Goal: Task Accomplishment & Management: Manage account settings

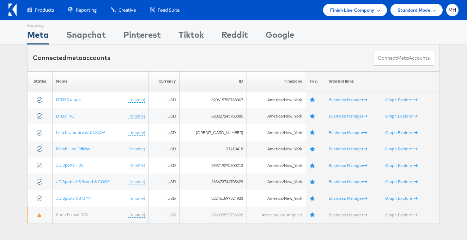
click at [359, 13] on span "Finish Line Company" at bounding box center [352, 9] width 44 height 7
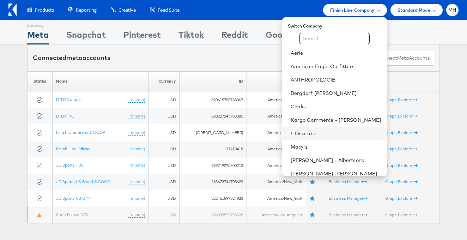
click at [329, 134] on link "L'Occitane" at bounding box center [336, 133] width 91 height 7
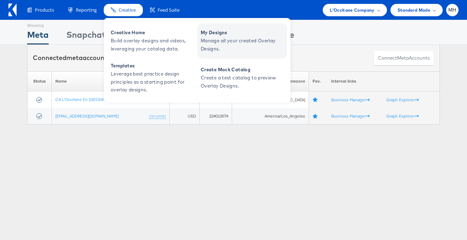
click at [229, 51] on span "Manage all your created Overlay Designs." at bounding box center [243, 45] width 85 height 16
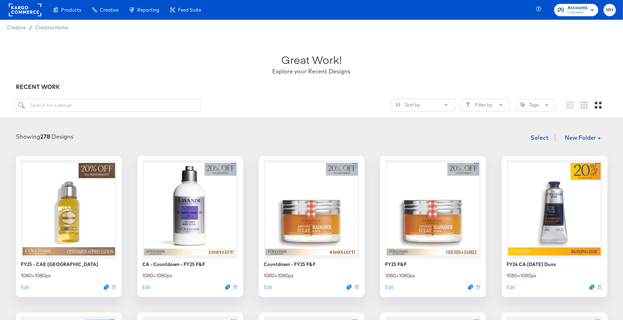
scroll to position [42, 0]
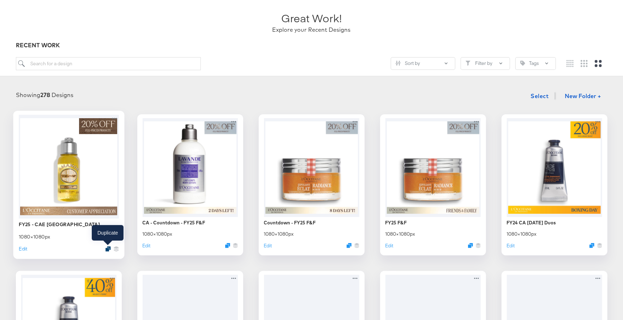
click at [107, 248] on icon "Duplicate" at bounding box center [107, 248] width 5 height 5
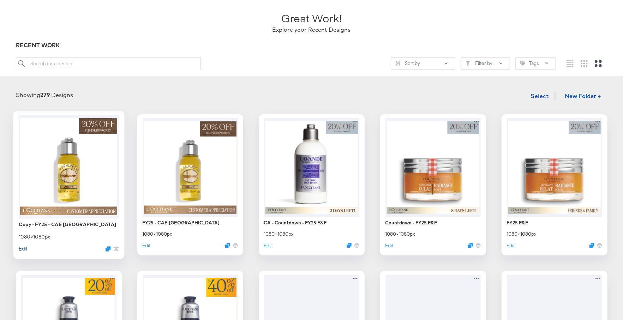
click at [22, 250] on button "Edit" at bounding box center [23, 248] width 8 height 7
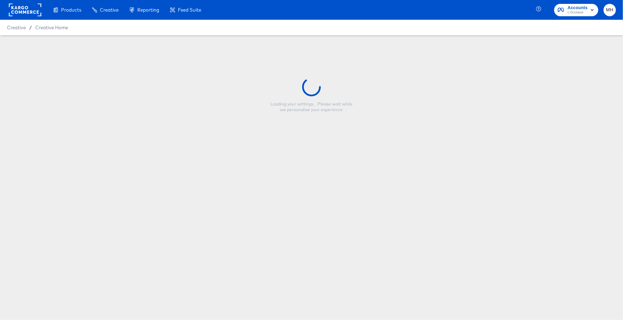
type input "Copy - FY25 - CAE US"
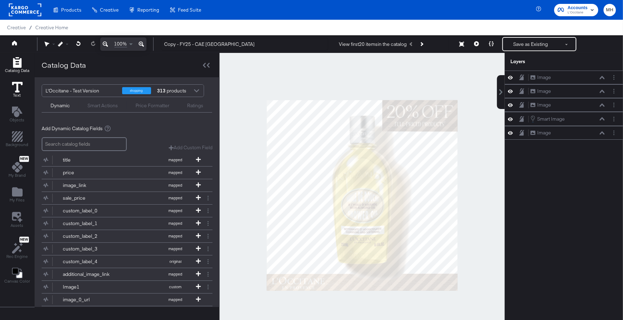
click at [20, 89] on icon at bounding box center [17, 87] width 11 height 11
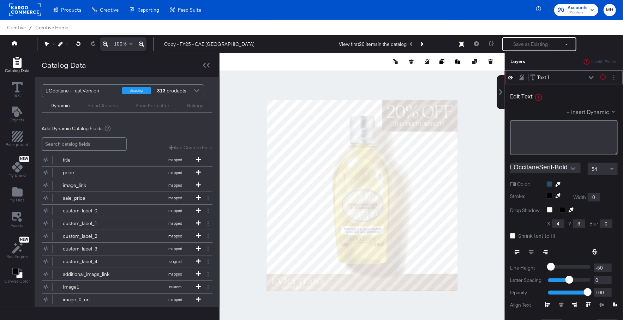
click at [592, 113] on button "+ Insert Dynamic" at bounding box center [592, 111] width 51 height 7
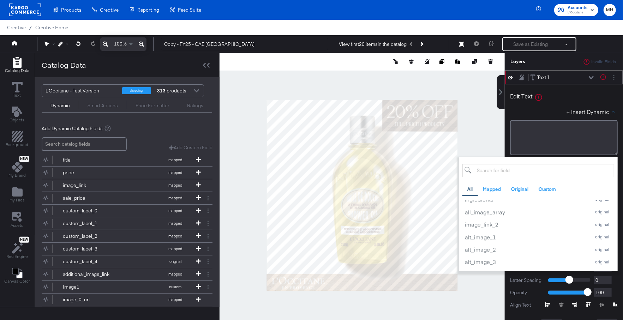
scroll to position [1334, 0]
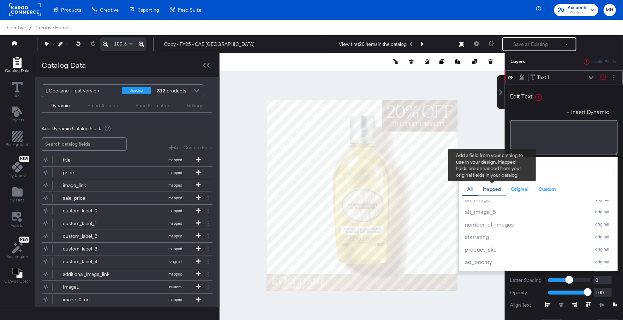
click at [496, 188] on div "Mapped" at bounding box center [492, 189] width 18 height 7
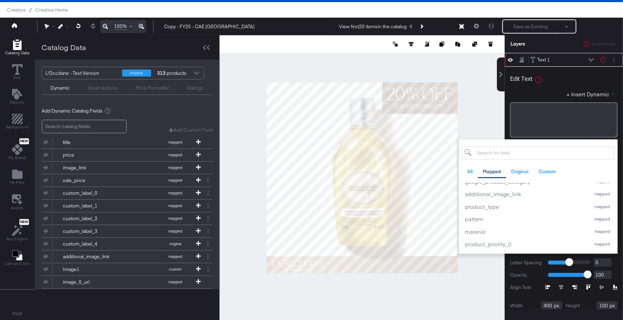
scroll to position [383, 0]
click at [498, 244] on div "custom_number_0" at bounding box center [526, 243] width 122 height 7
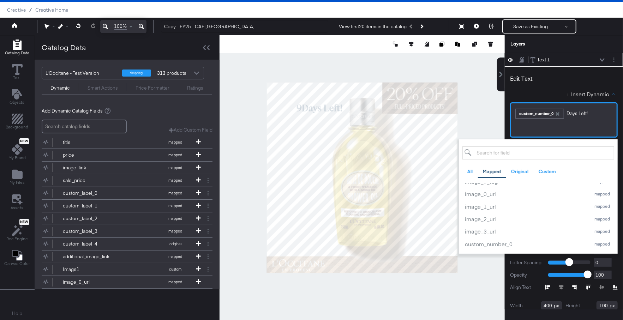
click at [567, 113] on span "Days ﻿Left!" at bounding box center [577, 113] width 21 height 6
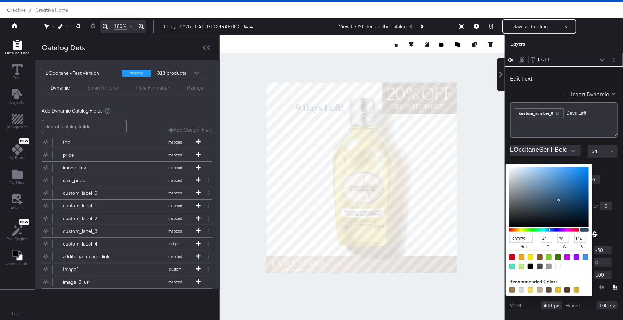
click at [550, 166] on div "2B5072 hex 43 r 80 g 114 b 100 a Recommended Colors" at bounding box center [582, 167] width 71 height 6
click at [558, 266] on div at bounding box center [558, 267] width 6 height 6
type input "FFFFFF"
type input "255"
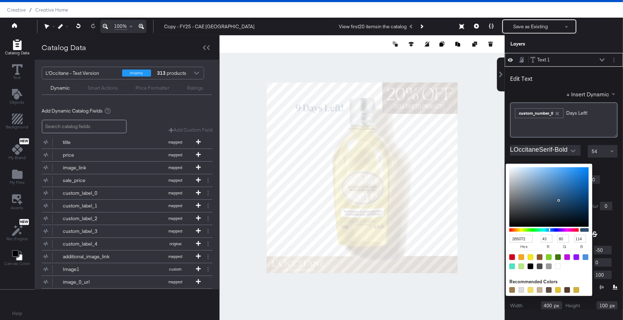
type input "255"
click at [588, 75] on div "Edit Text" at bounding box center [564, 80] width 108 height 10
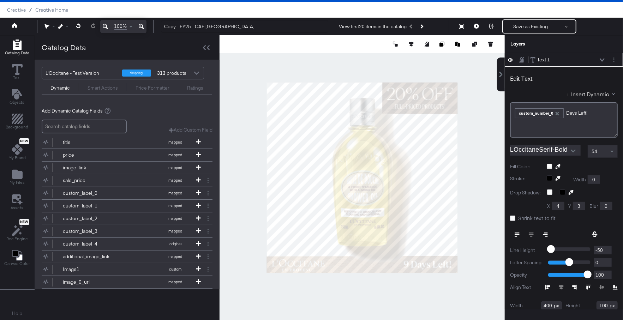
type input "712"
type input "986"
click at [475, 246] on div at bounding box center [362, 177] width 285 height 285
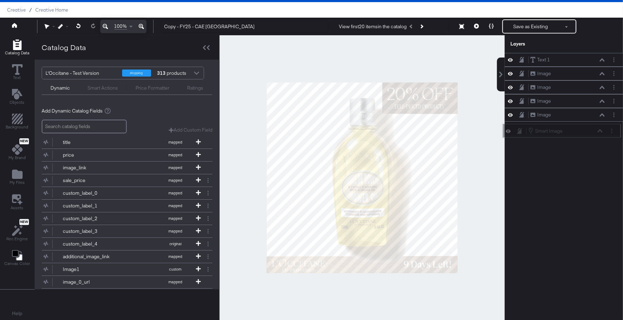
drag, startPoint x: 577, startPoint y: 111, endPoint x: 575, endPoint y: 132, distance: 20.6
click at [575, 132] on div "Smart Image Smart Image" at bounding box center [565, 131] width 75 height 8
click at [478, 267] on div at bounding box center [362, 177] width 285 height 285
click at [533, 27] on button "Save as Existing" at bounding box center [530, 26] width 55 height 13
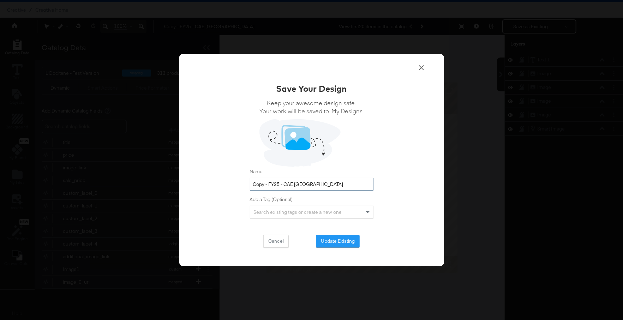
drag, startPoint x: 264, startPoint y: 185, endPoint x: 256, endPoint y: 185, distance: 8.1
click at [256, 185] on input "Copy - FY25 - CAE US" at bounding box center [312, 184] width 124 height 13
type input "Countdown - FY25 - CAE US"
click at [329, 240] on button "Update Existing" at bounding box center [338, 241] width 44 height 13
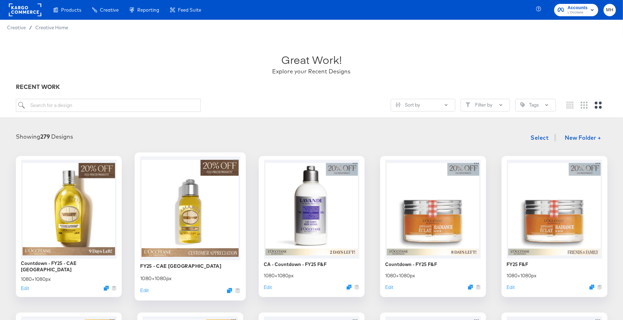
click at [200, 213] on div at bounding box center [190, 208] width 100 height 104
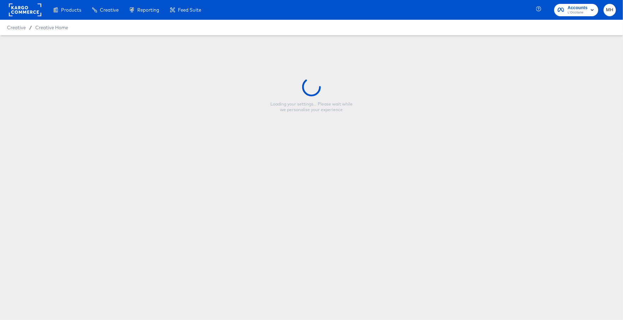
type input "FY25 - CAE US"
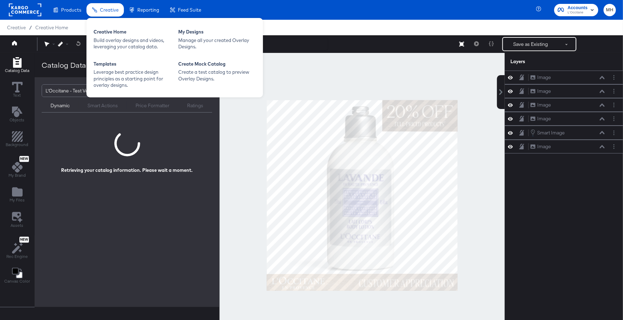
click at [110, 11] on span "Creative" at bounding box center [109, 10] width 19 height 6
click at [205, 43] on div "Manage all your created Overlay Designs." at bounding box center [217, 43] width 78 height 13
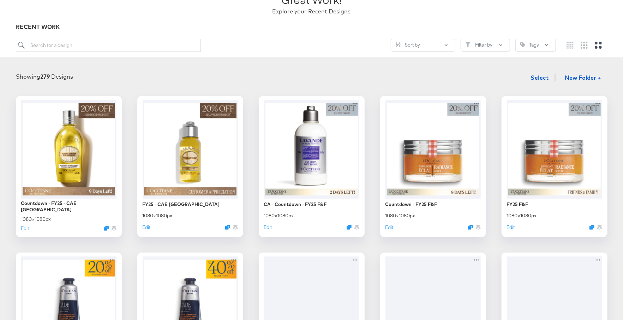
scroll to position [70, 0]
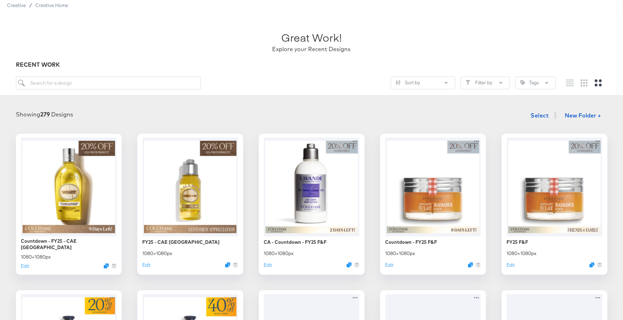
scroll to position [24, 0]
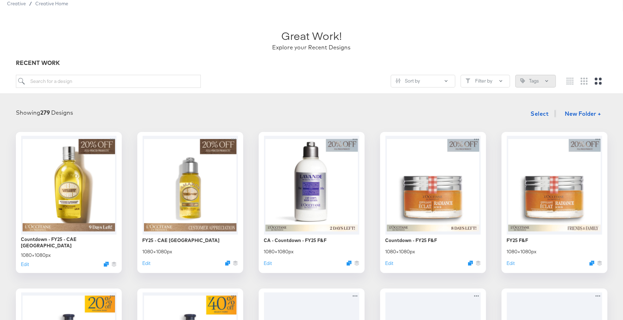
click at [544, 83] on button "Tags" at bounding box center [535, 81] width 41 height 13
click at [501, 97] on input "search" at bounding box center [510, 98] width 83 height 13
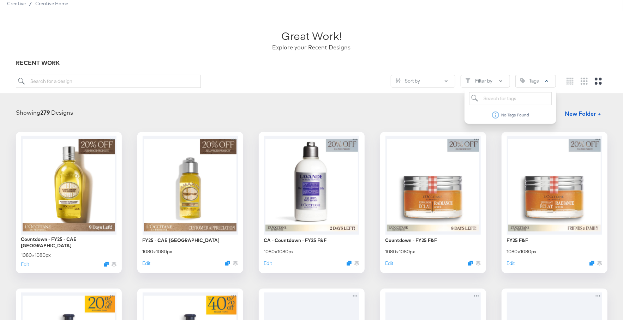
click at [433, 112] on div "Showing 279 Designs Select New Folder +" at bounding box center [311, 114] width 609 height 14
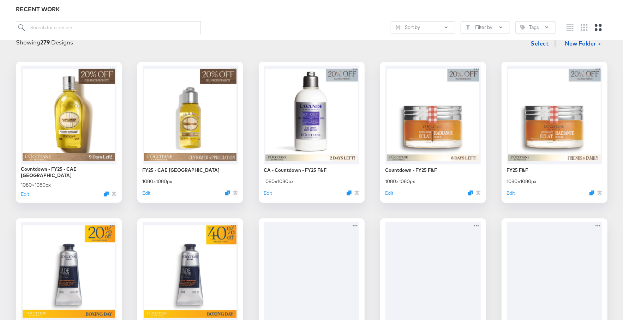
scroll to position [0, 0]
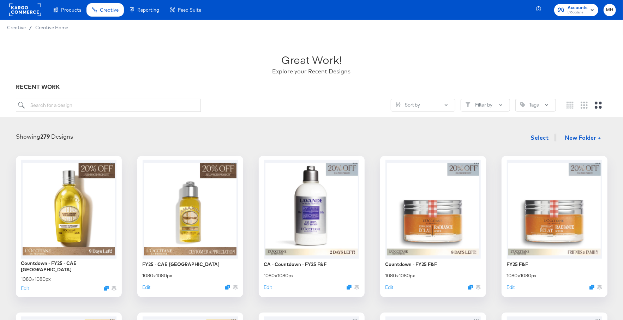
click at [13, 28] on span "Creative" at bounding box center [16, 28] width 19 height 6
click at [544, 134] on span "Select" at bounding box center [540, 138] width 18 height 10
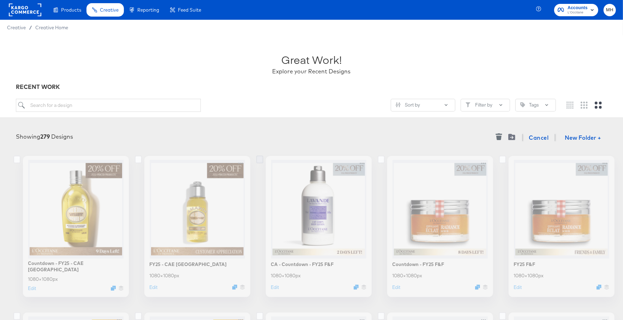
click at [260, 161] on icon at bounding box center [259, 160] width 7 height 8
click at [0, 0] on input "checkbox" at bounding box center [0, 0] width 0 height 0
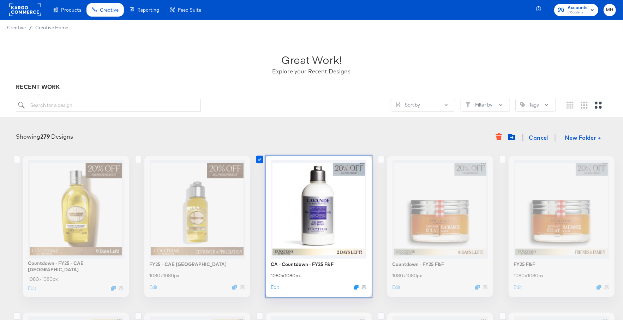
click at [258, 158] on icon at bounding box center [259, 160] width 7 height 8
click at [0, 0] on input "checkbox" at bounding box center [0, 0] width 0 height 0
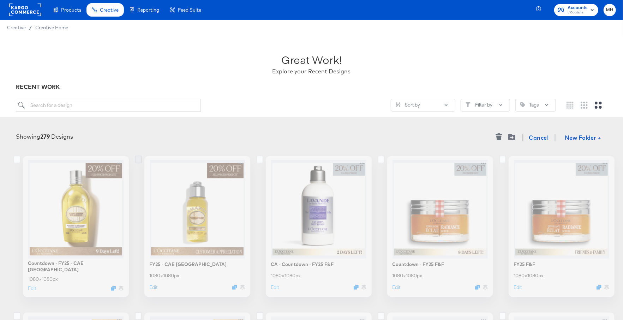
click at [139, 160] on icon at bounding box center [138, 160] width 7 height 8
click at [0, 0] on input "checkbox" at bounding box center [0, 0] width 0 height 0
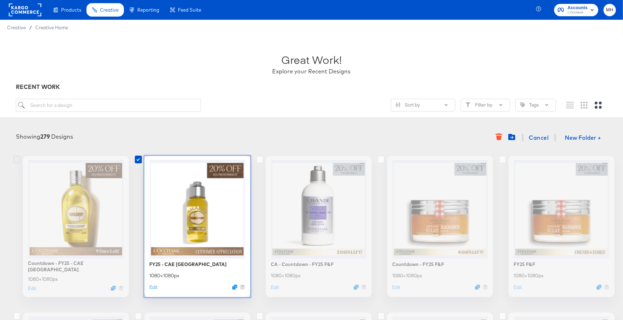
click at [17, 160] on icon at bounding box center [16, 160] width 7 height 8
click at [0, 0] on input "checkbox" at bounding box center [0, 0] width 0 height 0
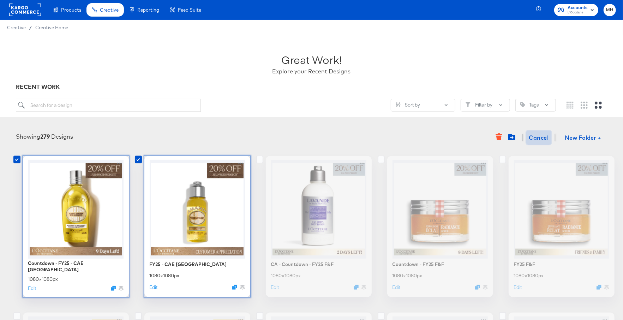
click at [542, 140] on span "Cancel" at bounding box center [539, 138] width 20 height 10
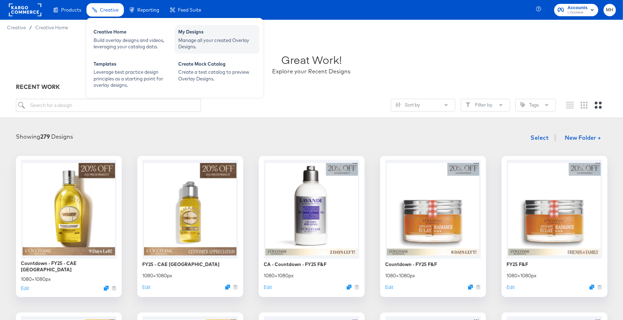
click at [197, 35] on div "My Designs" at bounding box center [217, 33] width 78 height 8
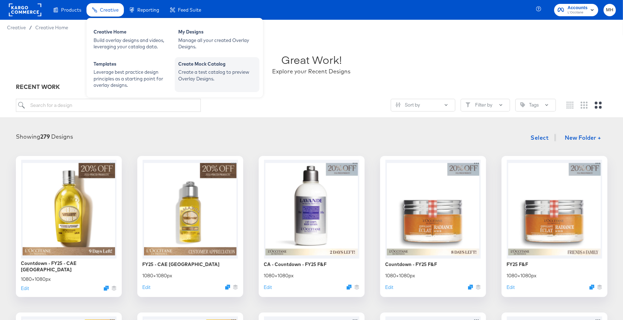
click at [232, 78] on div "Create a test catalog to preview Overlay Designs." at bounding box center [217, 75] width 78 height 13
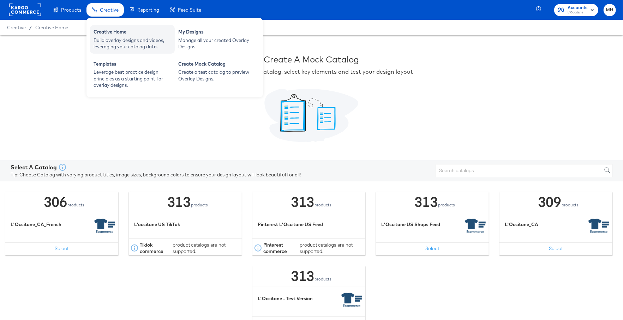
click at [123, 33] on div "Creative Home" at bounding box center [133, 33] width 78 height 8
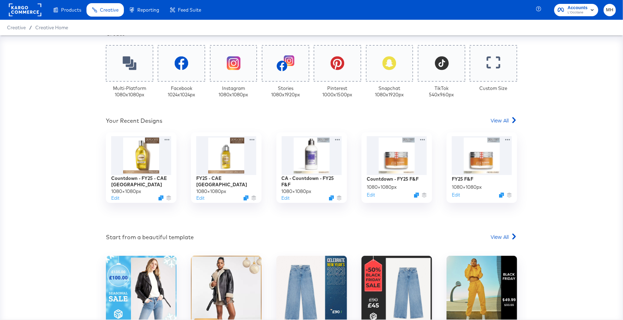
scroll to position [173, 0]
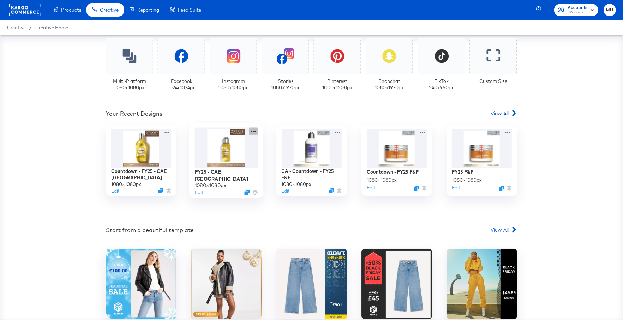
click at [257, 133] on icon at bounding box center [253, 130] width 9 height 7
click at [212, 213] on div "Your Custom Templates Beautiful Templates Curated Just for You! View Templates …" at bounding box center [311, 115] width 411 height 485
click at [239, 152] on div at bounding box center [226, 147] width 63 height 41
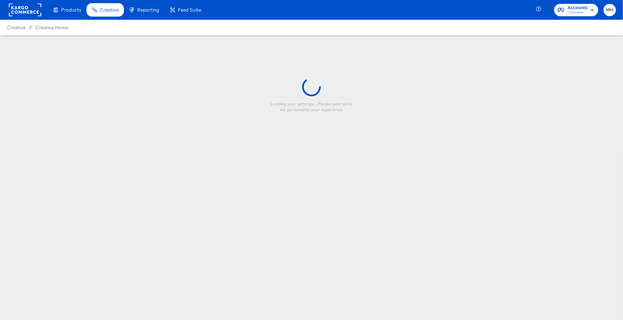
type input "FY25 - CAE US"
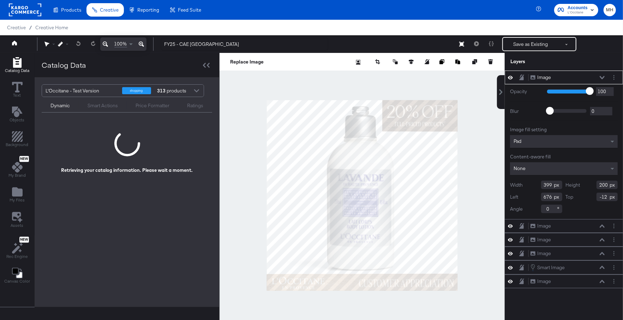
click at [225, 188] on div at bounding box center [362, 195] width 285 height 285
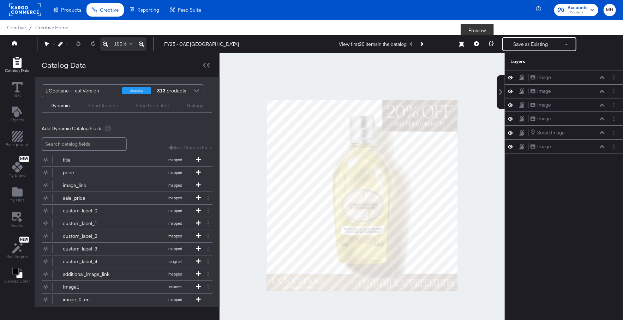
click at [477, 43] on icon at bounding box center [476, 43] width 5 height 5
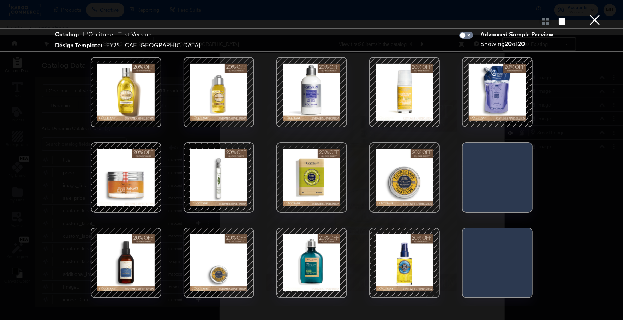
click at [596, 14] on button "×" at bounding box center [595, 7] width 14 height 14
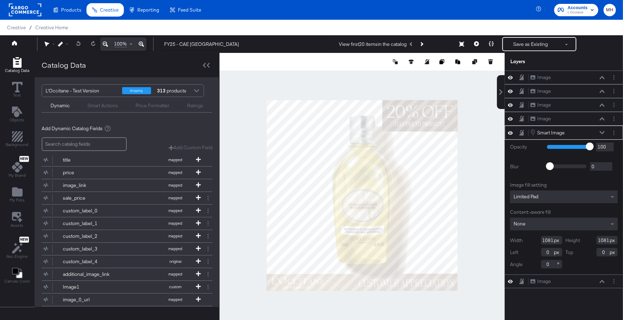
click at [599, 129] on div "Smart Image Smart Image" at bounding box center [567, 133] width 75 height 8
click at [600, 131] on icon at bounding box center [602, 132] width 5 height 3
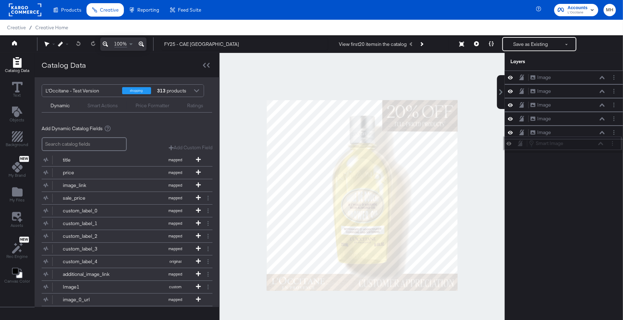
drag, startPoint x: 579, startPoint y: 131, endPoint x: 577, endPoint y: 149, distance: 18.1
click at [577, 148] on div "Smart Image Smart Image" at bounding box center [566, 144] width 75 height 8
click at [475, 45] on icon at bounding box center [476, 43] width 5 height 5
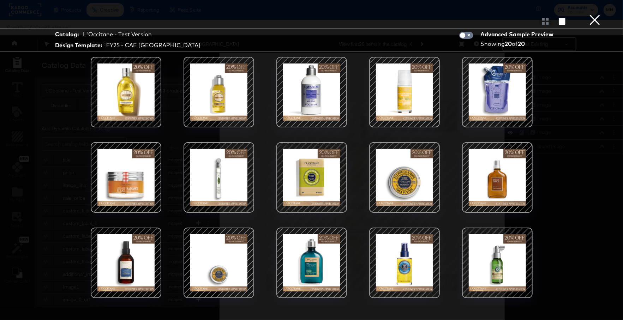
click at [229, 105] on div at bounding box center [219, 92] width 60 height 60
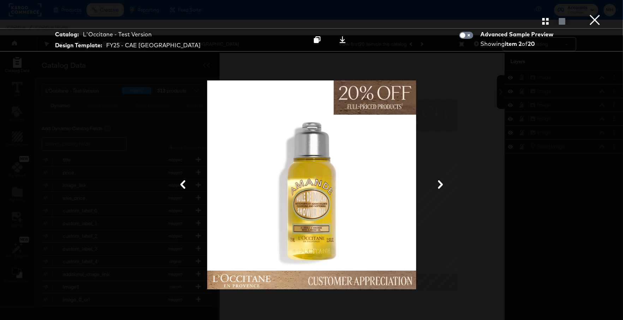
click at [592, 14] on button "×" at bounding box center [595, 7] width 14 height 14
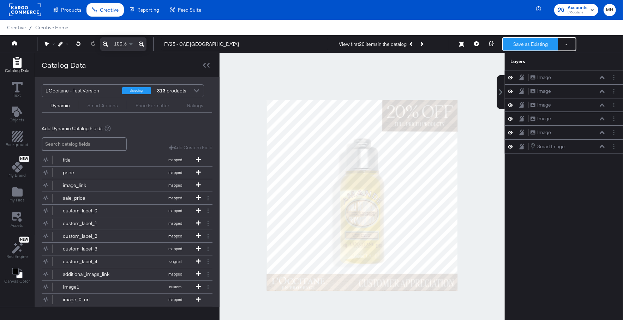
click at [531, 45] on button "Save as Existing" at bounding box center [530, 44] width 55 height 13
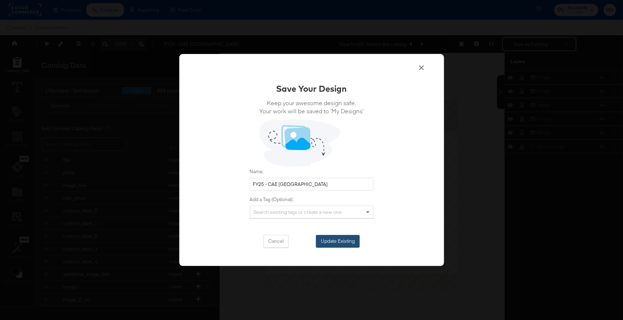
click at [344, 246] on button "Update Existing" at bounding box center [338, 241] width 44 height 13
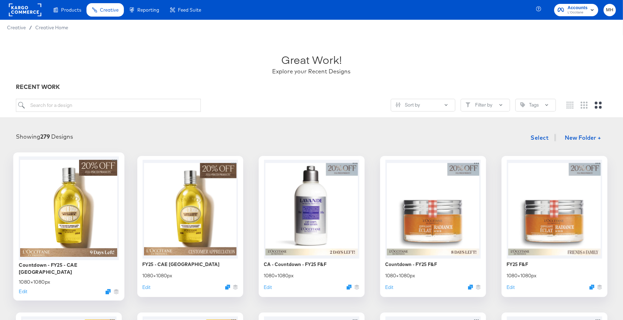
click at [58, 240] on div at bounding box center [69, 208] width 100 height 104
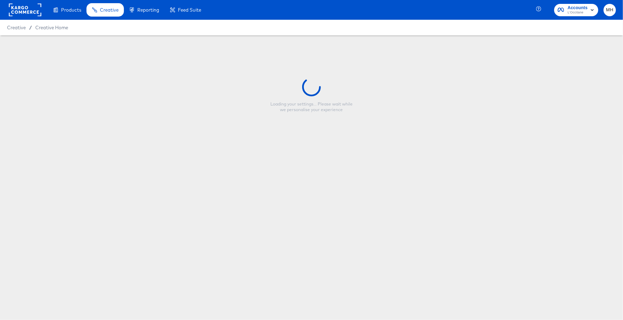
type input "Countdown - FY25 - CAE US"
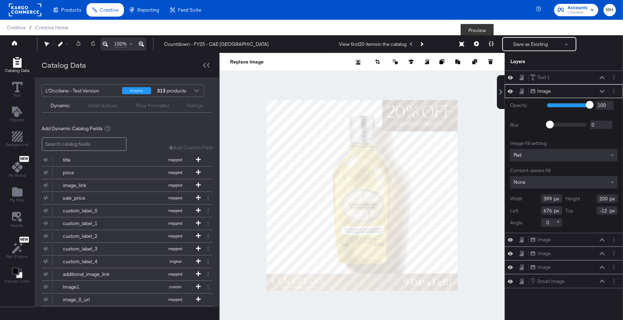
click at [480, 45] on button at bounding box center [476, 44] width 15 height 14
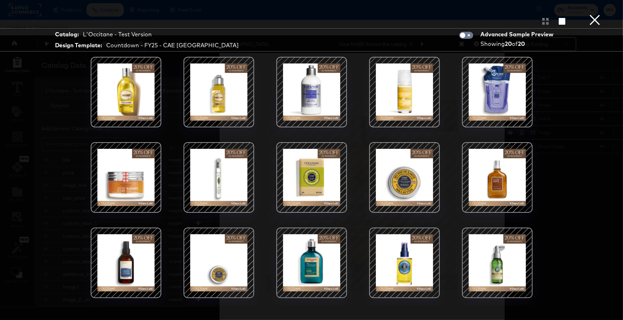
click at [123, 88] on div at bounding box center [126, 92] width 60 height 60
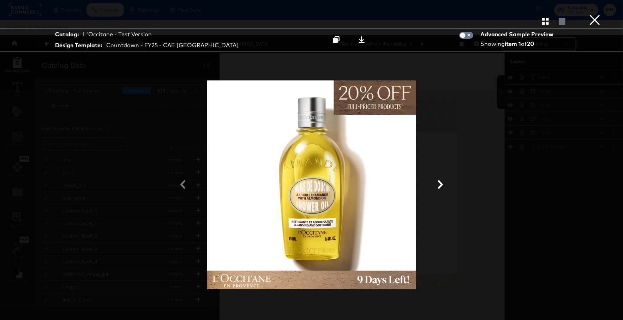
click at [591, 14] on button "×" at bounding box center [595, 7] width 14 height 14
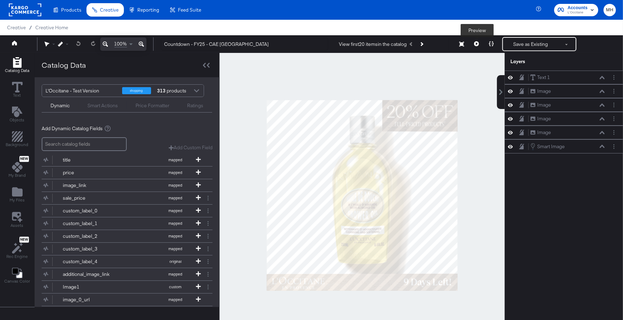
click at [472, 43] on button at bounding box center [476, 44] width 15 height 14
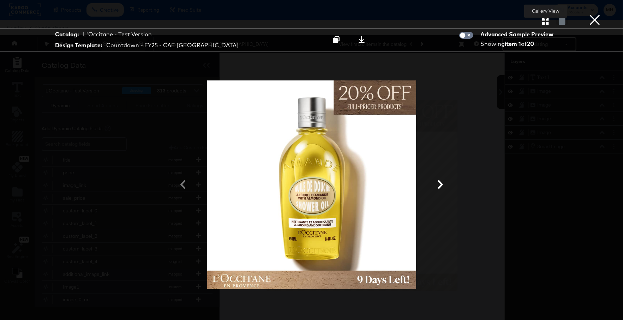
click at [549, 24] on button "button" at bounding box center [545, 21] width 12 height 7
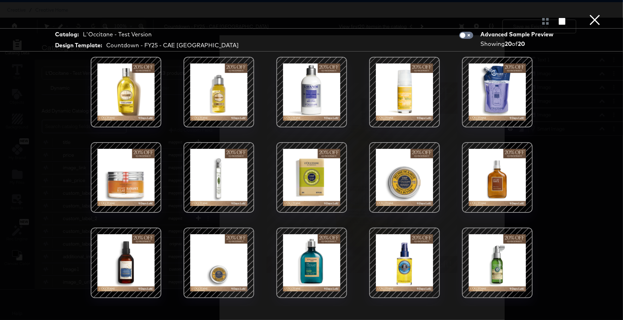
click at [516, 98] on div at bounding box center [497, 92] width 60 height 60
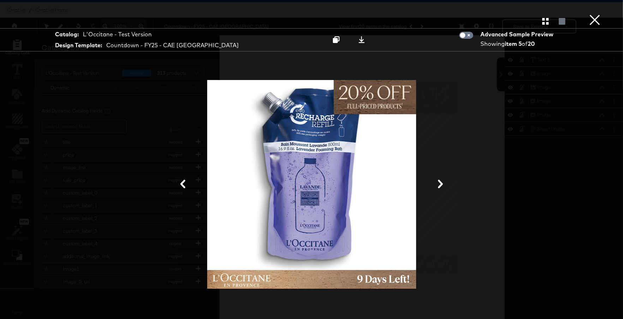
click at [589, 14] on button "×" at bounding box center [595, 7] width 14 height 14
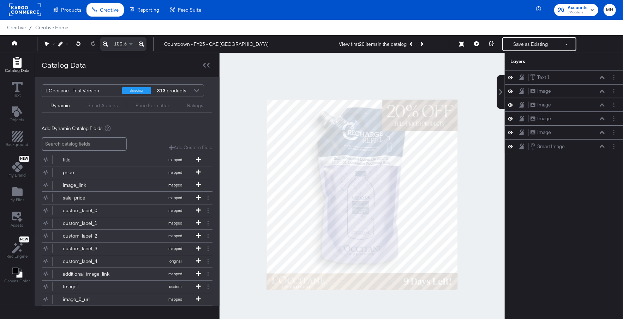
click at [26, 11] on rect at bounding box center [25, 10] width 32 height 13
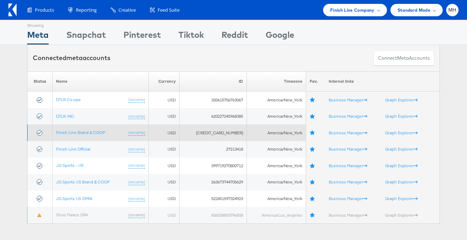
scroll to position [6, 0]
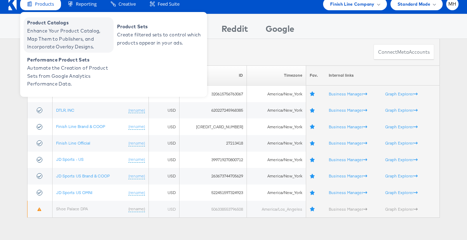
click at [62, 37] on span "Enhance Your Product Catalog, Map Them to Publishers, and Incorporate Overlay D…" at bounding box center [69, 39] width 85 height 24
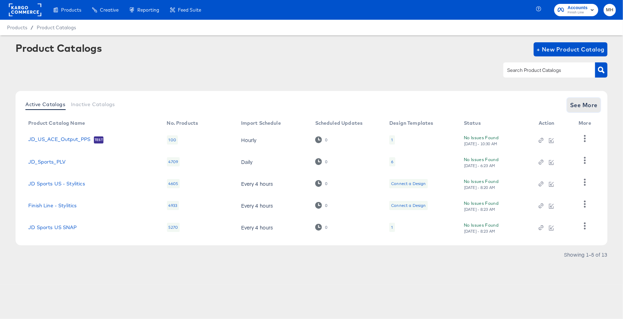
click at [589, 110] on span "See More" at bounding box center [584, 105] width 28 height 10
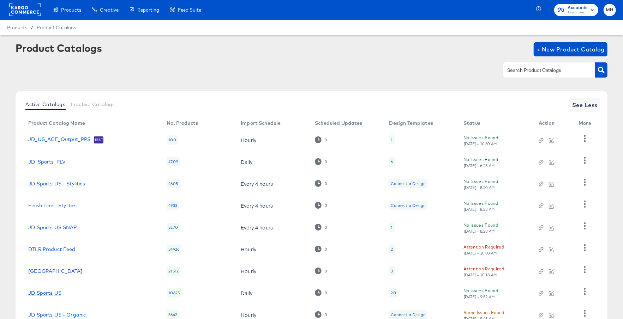
click at [48, 294] on link "JD Sports US" at bounding box center [44, 293] width 33 height 6
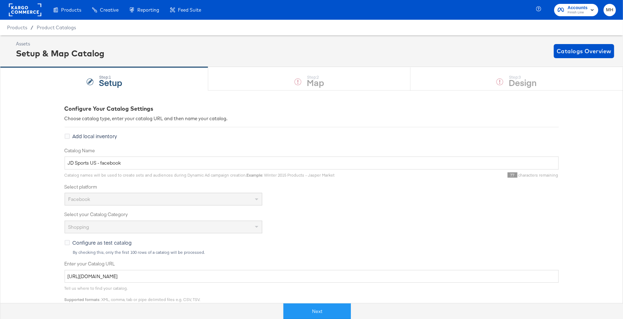
scroll to position [208, 0]
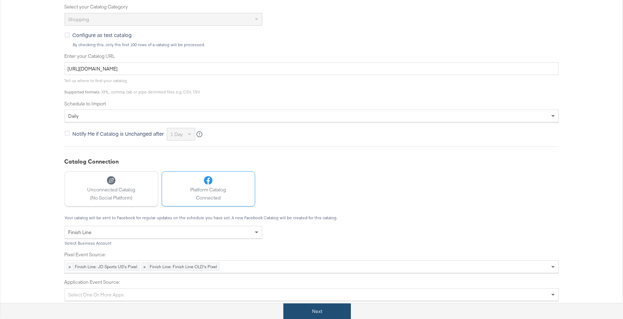
click at [321, 312] on button "Next" at bounding box center [316, 312] width 67 height 16
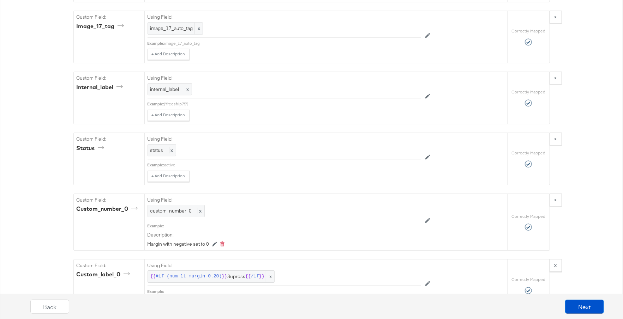
scroll to position [3445, 0]
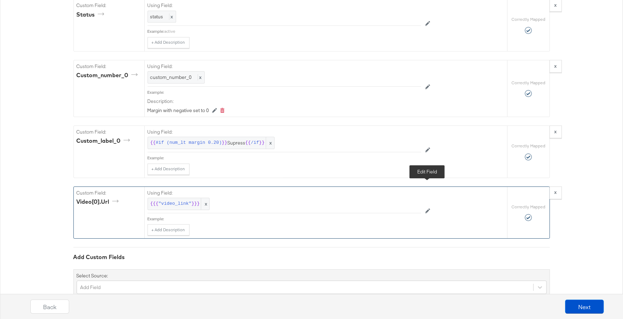
click at [425, 206] on button at bounding box center [427, 211] width 13 height 11
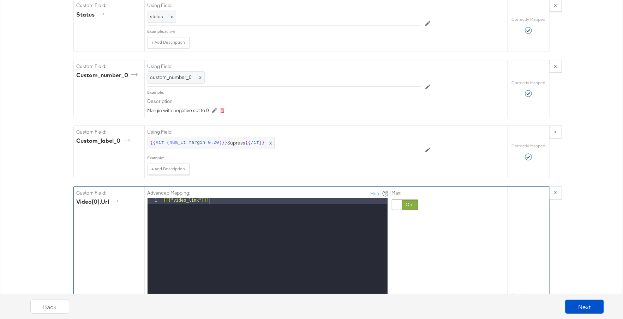
click at [406, 200] on div at bounding box center [405, 205] width 26 height 11
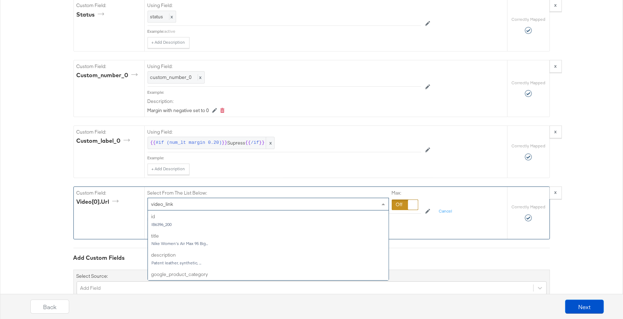
click at [286, 198] on div "video_link" at bounding box center [268, 204] width 241 height 12
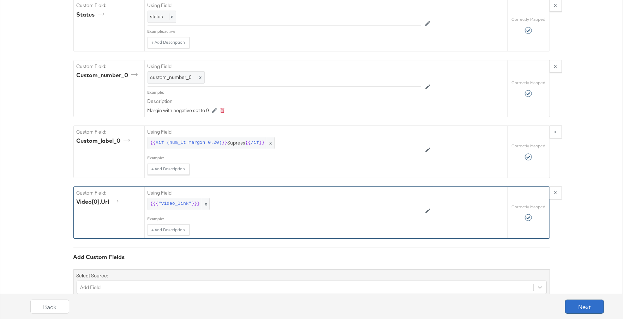
click at [586, 309] on button "Next" at bounding box center [584, 307] width 39 height 14
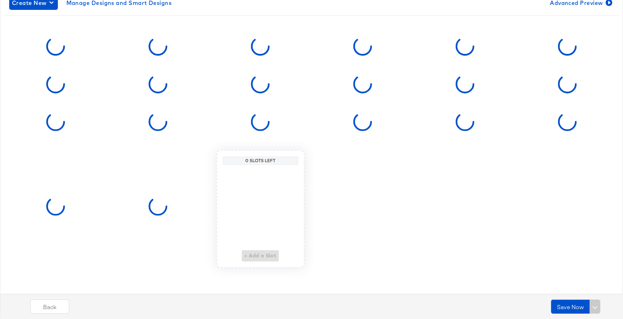
scroll to position [0, 0]
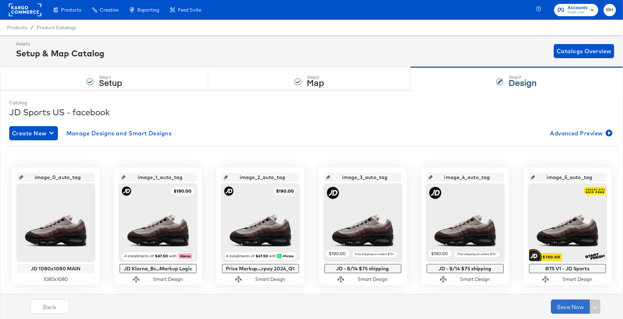
click at [569, 309] on button "Save Now" at bounding box center [570, 307] width 39 height 14
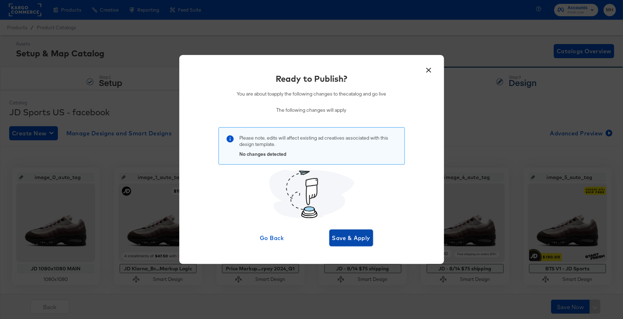
click at [355, 239] on span "Save & Apply" at bounding box center [351, 238] width 38 height 10
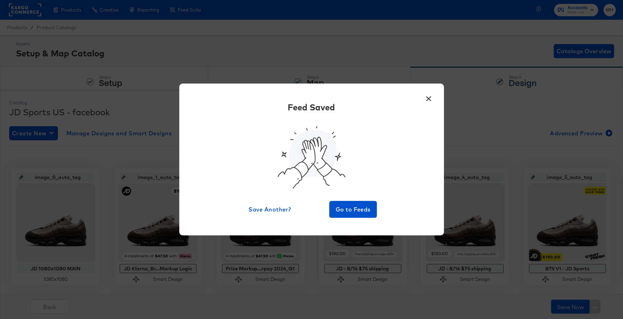
click at [353, 218] on div "× Feed Saved Save Another? Go to Feeds" at bounding box center [311, 160] width 265 height 152
click at [353, 208] on span "Go to Feeds" at bounding box center [353, 210] width 42 height 10
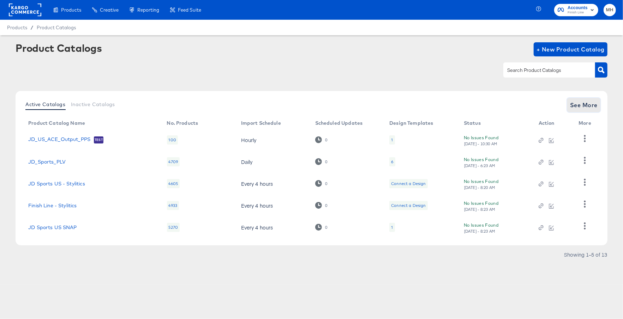
click at [587, 102] on span "See More" at bounding box center [584, 105] width 28 height 10
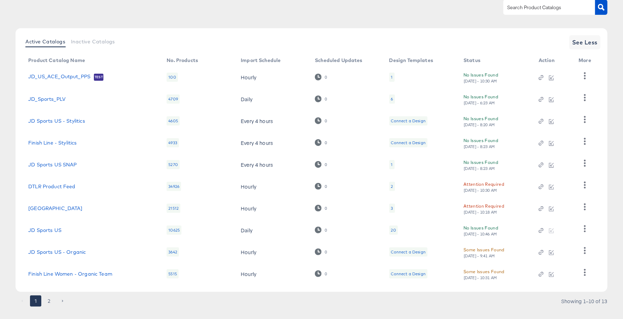
scroll to position [62, 0]
click at [586, 227] on icon "button" at bounding box center [585, 229] width 2 height 7
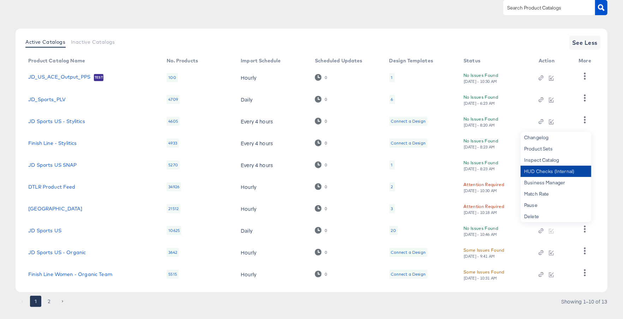
click at [546, 173] on div "HUD Checks (Internal)" at bounding box center [556, 171] width 71 height 11
